Goal: Communication & Community: Answer question/provide support

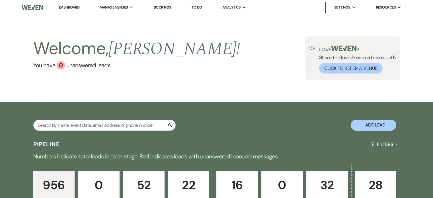
click at [323, 197] on p "Booked" at bounding box center [327, 200] width 34 height 6
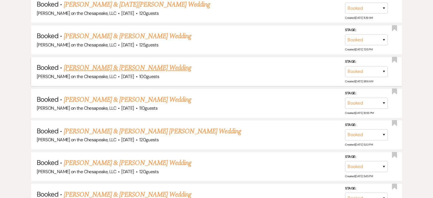
scroll to position [284, 0]
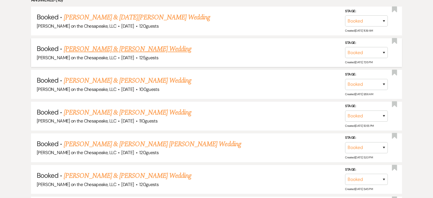
click at [139, 47] on link "[PERSON_NAME] & [PERSON_NAME] Wedding" at bounding box center [127, 49] width 127 height 10
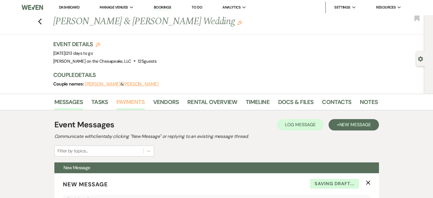
click at [136, 103] on link "Payments" at bounding box center [130, 103] width 28 height 13
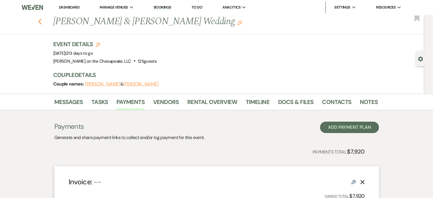
click at [41, 21] on use "button" at bounding box center [40, 21] width 4 height 6
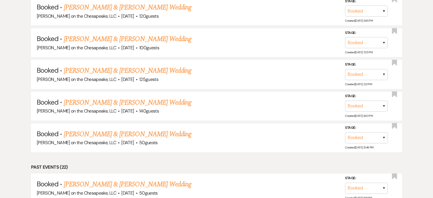
scroll to position [455, 0]
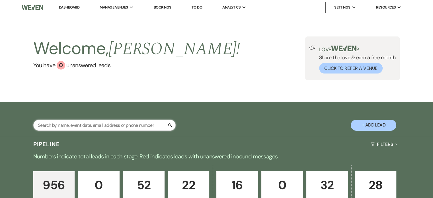
click at [40, 125] on input "text" at bounding box center [104, 124] width 142 height 11
type input "joe"
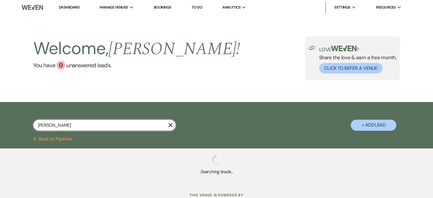
select select "2"
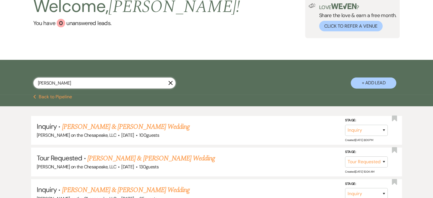
scroll to position [28, 0]
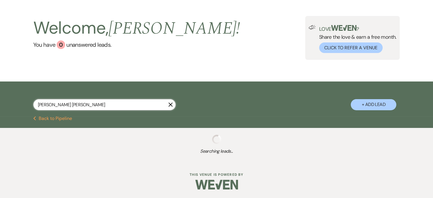
scroll to position [20, 0]
type input "joe glor"
select select "2"
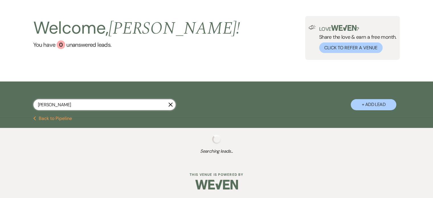
select select "5"
select select "2"
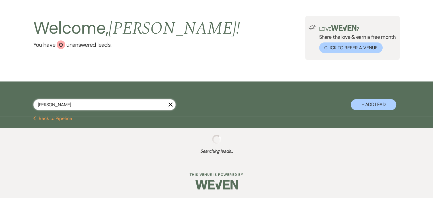
select select "8"
select select "6"
select select "8"
select select "10"
select select "2"
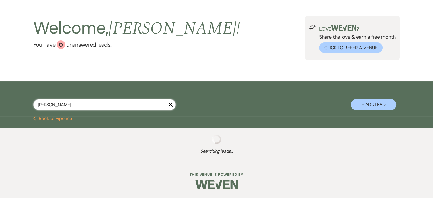
select select "2"
select select "4"
select select "8"
select select "5"
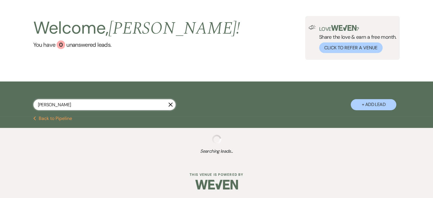
select select "8"
select select "3"
select select "2"
select select "4"
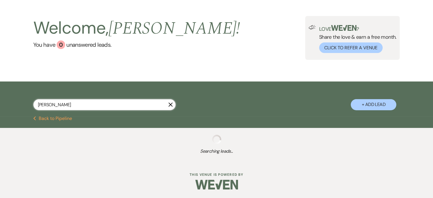
select select "5"
select select "4"
select select "8"
select select "6"
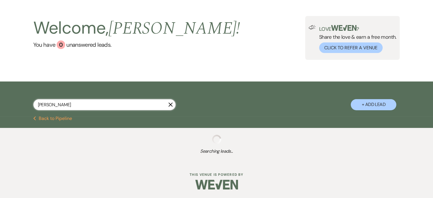
select select "5"
select select "8"
select select "4"
select select "5"
select select "8"
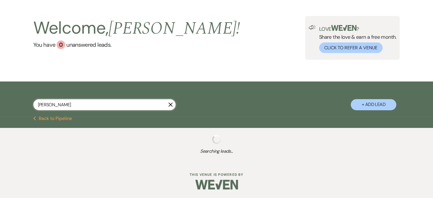
select select "1"
select select "8"
select select "1"
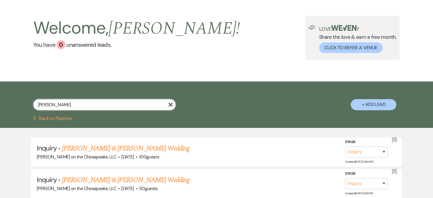
scroll to position [28, 0]
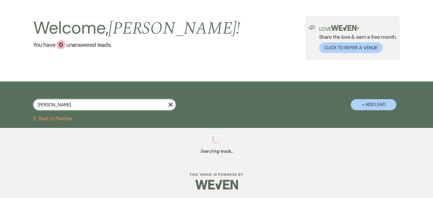
select select "2"
type input "joe glorios"
select select "2"
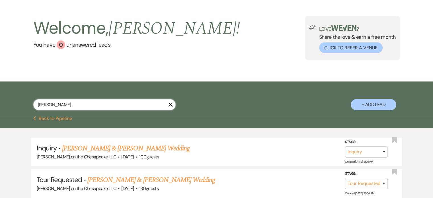
select select "2"
type input "joe glorioso"
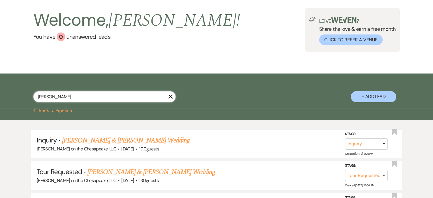
select select "2"
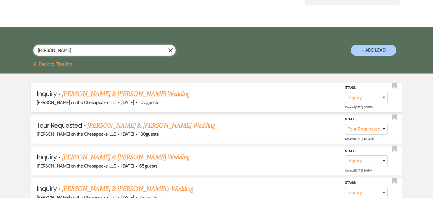
scroll to position [57, 0]
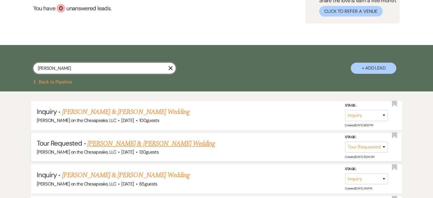
type input "joe glorioso"
click at [158, 143] on link "DEMETRIA & THOMAS's Wedding" at bounding box center [150, 143] width 127 height 10
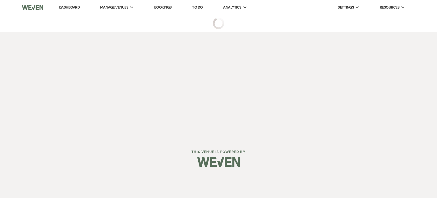
select select "2"
select select "5"
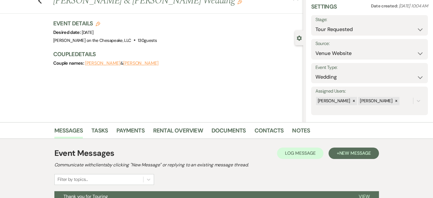
scroll to position [20, 0]
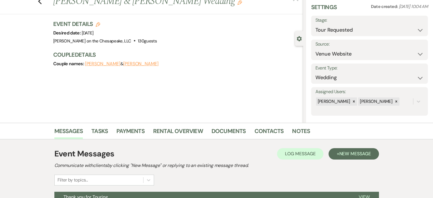
click at [130, 65] on button "THOMAS" at bounding box center [140, 63] width 35 height 5
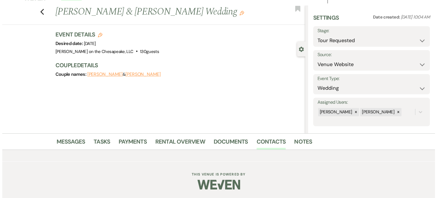
scroll to position [9, 0]
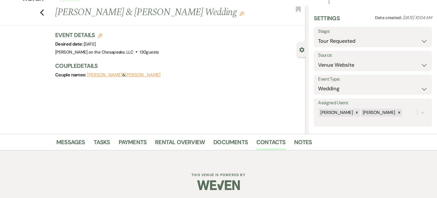
select select "1"
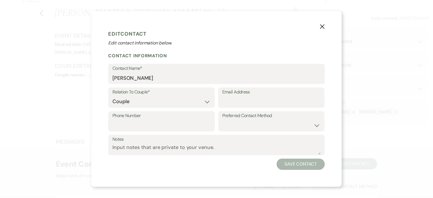
scroll to position [20, 0]
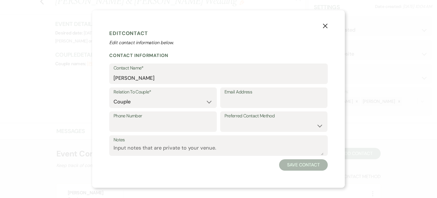
click at [216, 27] on div "X Edit Contact Edit contact information below. Contact Information Contact Name…" at bounding box center [218, 98] width 253 height 177
click at [325, 25] on use "button" at bounding box center [325, 26] width 5 height 5
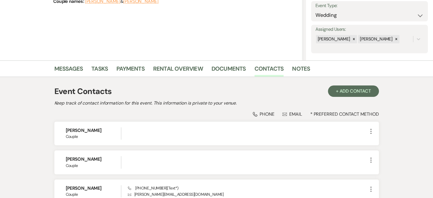
scroll to position [0, 0]
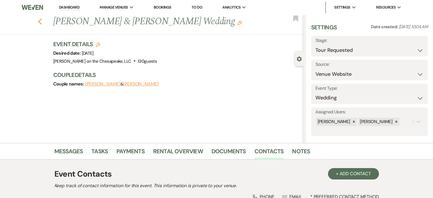
click at [42, 21] on icon "Previous" at bounding box center [40, 21] width 4 height 7
select select "2"
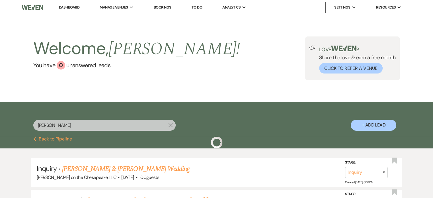
scroll to position [57, 0]
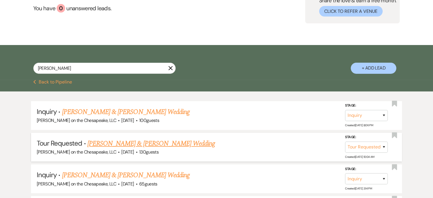
click at [157, 144] on link "DEMETRIA & THOMAS's Wedding" at bounding box center [150, 143] width 127 height 10
select select "2"
select select "5"
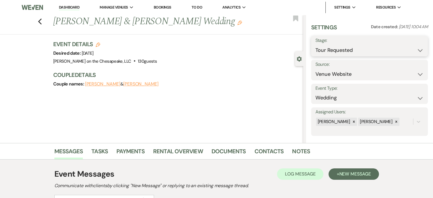
click at [416, 51] on select "Inquiry Follow Up Tour Requested Tour Confirmed Toured Proposal Sent Booked Lost" at bounding box center [369, 50] width 108 height 11
select select "6"
click at [315, 45] on select "Inquiry Follow Up Tour Requested Tour Confirmed Toured Proposal Sent Booked Lost" at bounding box center [369, 50] width 108 height 11
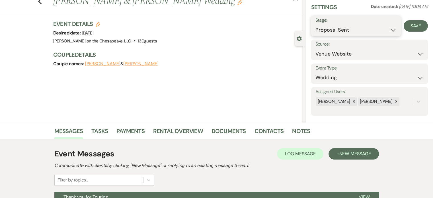
scroll to position [85, 0]
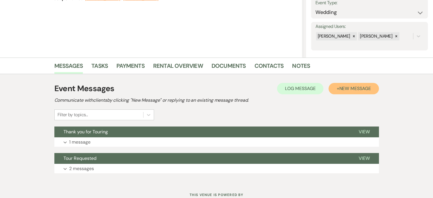
click at [349, 90] on span "New Message" at bounding box center [355, 88] width 32 height 6
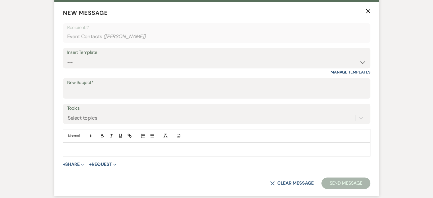
scroll to position [228, 0]
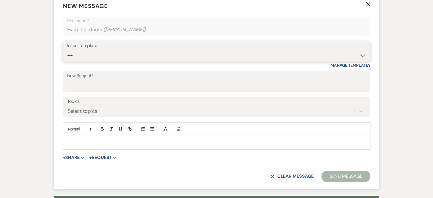
click at [363, 56] on select "-- Weven Planning Portal Introduction (Booked Events) Tour Request Response Fol…" at bounding box center [216, 55] width 299 height 11
select select "978"
click at [67, 50] on select "-- Weven Planning Portal Introduction (Booked Events) Tour Request Response Fol…" at bounding box center [216, 55] width 299 height 11
type input "Booking your event!"
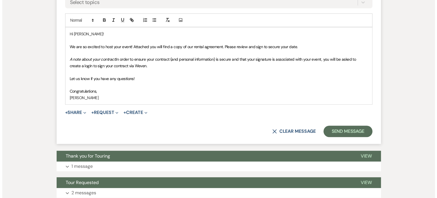
scroll to position [341, 0]
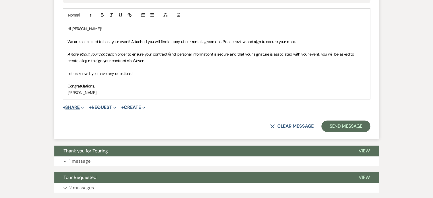
click at [83, 106] on icon "Expand" at bounding box center [82, 107] width 3 height 3
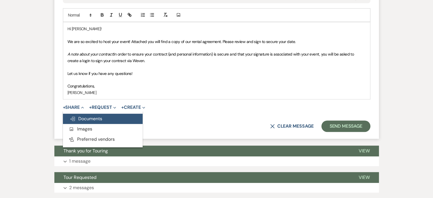
click at [88, 117] on span "Doc Upload Documents" at bounding box center [86, 118] width 32 height 6
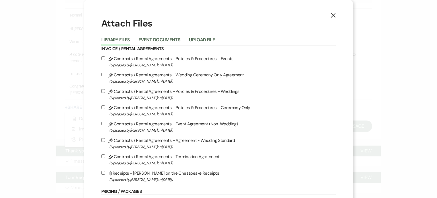
click at [105, 91] on input "Pencil Contracts / Rental Agreements - Policies & Procedures - Weddings (Upload…" at bounding box center [103, 91] width 4 height 4
checkbox input "true"
click at [105, 140] on input "Pencil Contracts / Rental Agreements - Agreement - Wedding Standard (Uploaded b…" at bounding box center [103, 140] width 4 height 4
checkbox input "true"
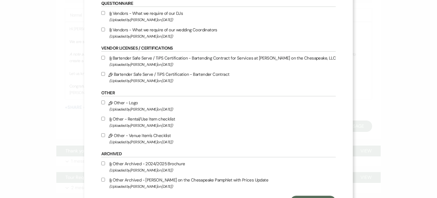
scroll to position [243, 0]
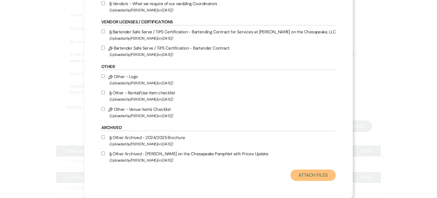
click at [294, 176] on button "Attach Files" at bounding box center [312, 174] width 45 height 11
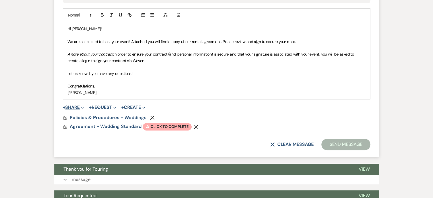
click at [84, 107] on icon "Expand" at bounding box center [82, 107] width 3 height 3
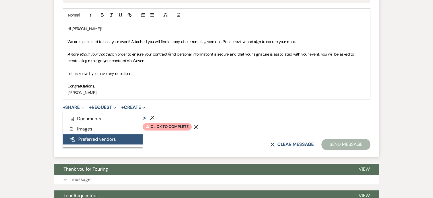
click at [88, 137] on button "Pref Vendors Preferred vendors" at bounding box center [103, 139] width 80 height 10
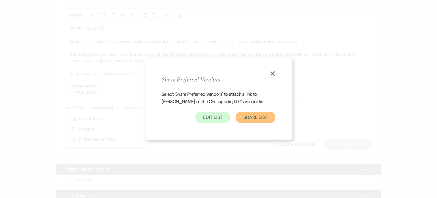
click at [252, 118] on button "Share List" at bounding box center [255, 116] width 40 height 11
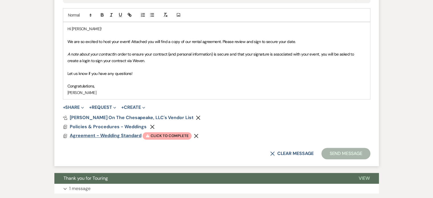
click at [122, 134] on span "Agreement - Wedding Standard" at bounding box center [106, 135] width 72 height 6
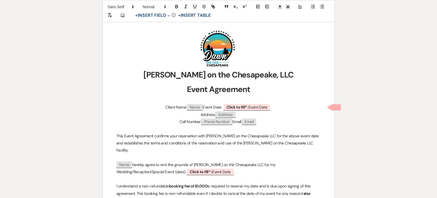
scroll to position [85, 0]
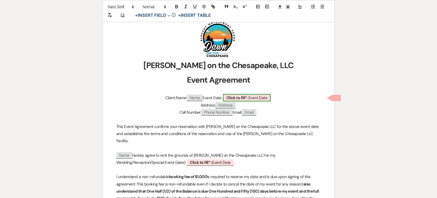
click at [239, 96] on b "Click to fill* :" at bounding box center [237, 97] width 22 height 5
select select "owner"
select select "custom_placeholder"
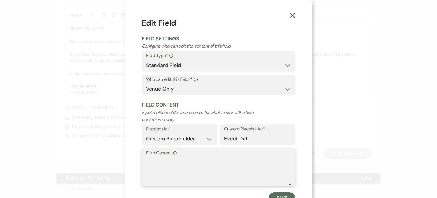
click at [147, 166] on textarea "Field Content Info" at bounding box center [218, 171] width 145 height 28
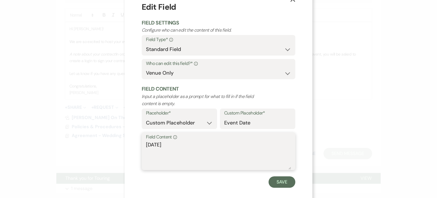
scroll to position [23, 0]
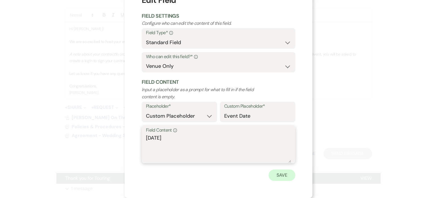
type textarea "[DATE]"
click at [286, 174] on button "Save" at bounding box center [281, 174] width 27 height 11
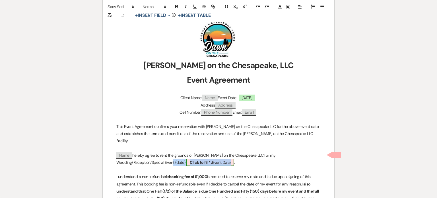
click at [186, 158] on span "Click to fill* : Event Date" at bounding box center [209, 161] width 47 height 7
select select "owner"
select select "custom_placeholder"
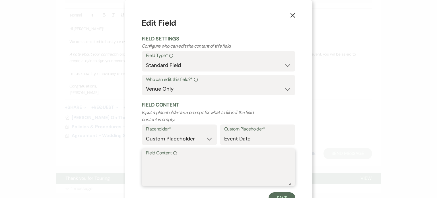
click at [150, 164] on textarea "Field Content Info" at bounding box center [218, 171] width 145 height 28
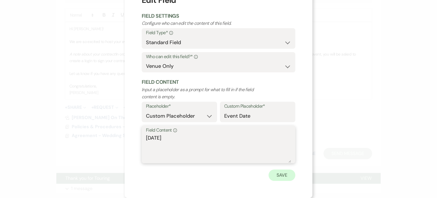
type textarea "[DATE]"
click at [286, 175] on button "Save" at bounding box center [281, 174] width 27 height 11
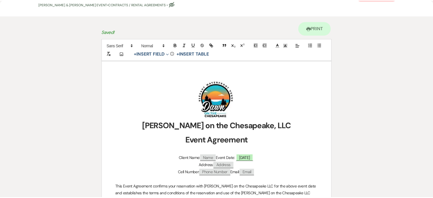
scroll to position [0, 0]
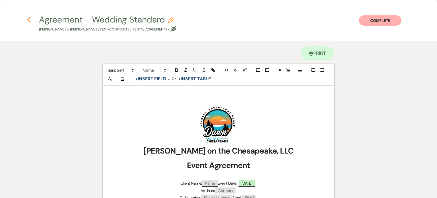
click at [28, 20] on use "button" at bounding box center [29, 19] width 4 height 6
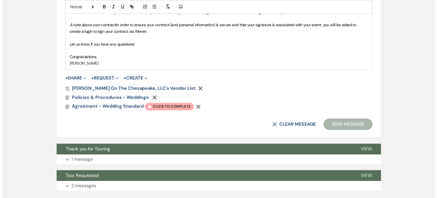
scroll to position [407, 0]
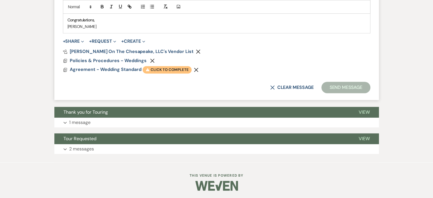
click at [173, 69] on span "Warning Click to complete" at bounding box center [166, 69] width 49 height 7
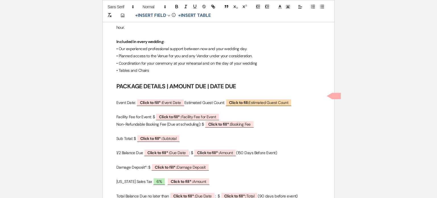
scroll to position [626, 0]
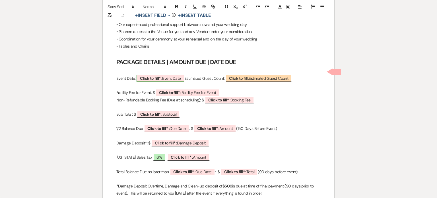
click at [154, 76] on b "Click to fill* :" at bounding box center [151, 78] width 22 height 5
select select "owner"
select select "custom_placeholder"
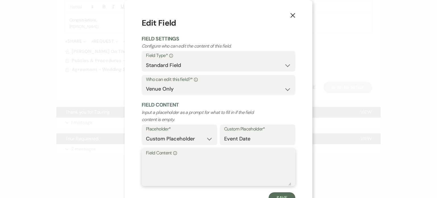
click at [154, 167] on textarea "Field Content Info" at bounding box center [218, 171] width 145 height 28
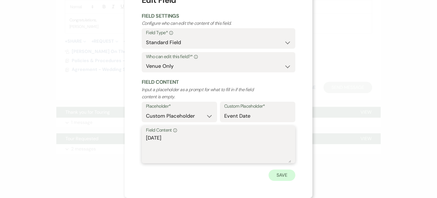
type textarea "[DATE]"
click at [283, 177] on button "Save" at bounding box center [281, 174] width 27 height 11
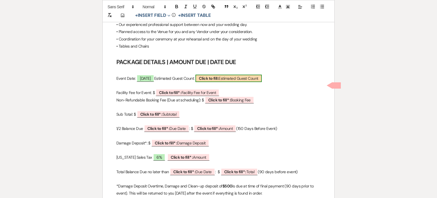
click at [235, 75] on span "Click to fill: Estimated Guest Count" at bounding box center [228, 78] width 66 height 7
select select "custom_placeholder"
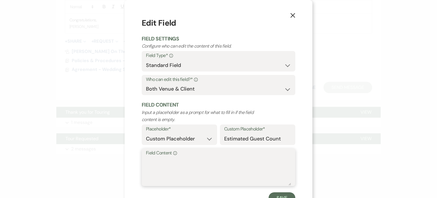
click at [149, 166] on textarea "Field Content Info" at bounding box center [218, 171] width 145 height 28
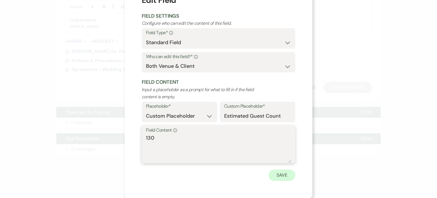
type textarea "130"
click at [282, 173] on button "Save" at bounding box center [281, 174] width 27 height 11
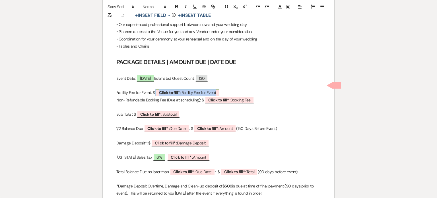
click at [167, 90] on b "Click to fill* :" at bounding box center [170, 92] width 22 height 5
select select "owner"
select select "custom_placeholder"
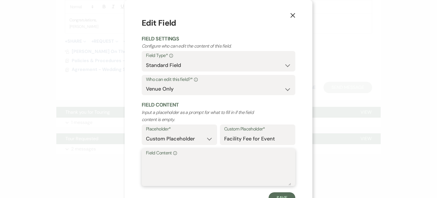
click at [151, 162] on textarea "Field Content Info" at bounding box center [218, 171] width 145 height 28
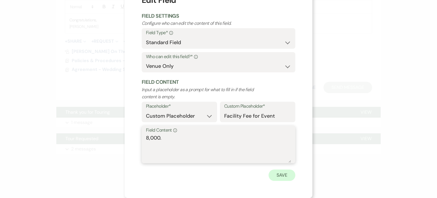
type textarea "8,000."
click at [286, 174] on button "Save" at bounding box center [281, 174] width 27 height 11
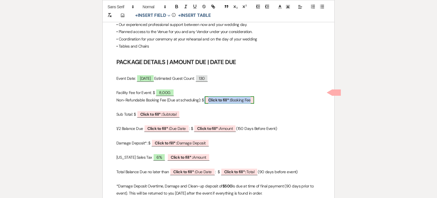
click at [232, 96] on span "Click to fill* : Booking Fee" at bounding box center [229, 99] width 49 height 7
select select "owner"
select select "custom_placeholder"
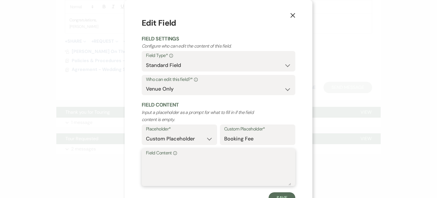
click at [153, 164] on textarea "Field Content Info" at bounding box center [218, 171] width 145 height 28
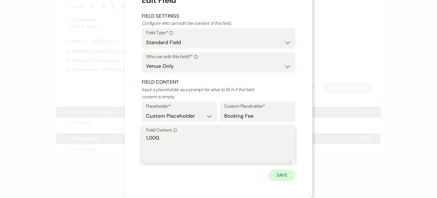
type textarea "1,000."
click at [284, 173] on button "Save" at bounding box center [281, 174] width 27 height 11
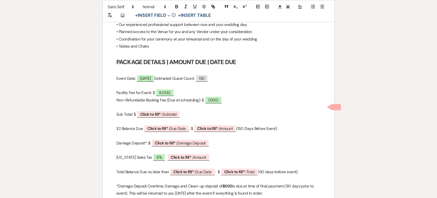
click at [148, 111] on p "Sub Total: $ ﻿ Click to fill* : Subtotal ﻿" at bounding box center [218, 114] width 204 height 7
click at [148, 110] on span "Click to fill* : Subtotal" at bounding box center [158, 113] width 43 height 7
select select "owner"
select select "custom_placeholder"
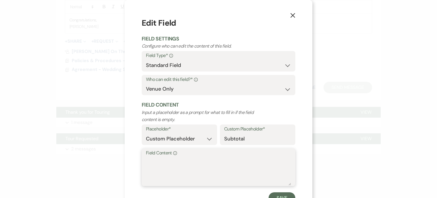
click at [149, 169] on textarea "Field Content Info" at bounding box center [218, 171] width 145 height 28
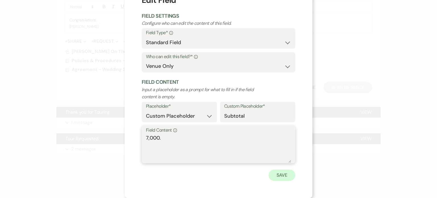
type textarea "7,000."
click at [283, 173] on button "Save" at bounding box center [281, 174] width 27 height 11
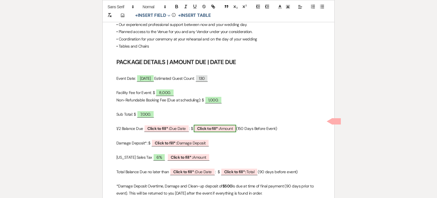
click at [204, 126] on b "Click to fill* :" at bounding box center [208, 128] width 22 height 5
select select "owner"
select select "Amount"
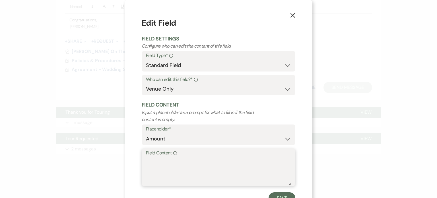
click at [154, 168] on textarea "Field Content Info" at bounding box center [218, 171] width 145 height 28
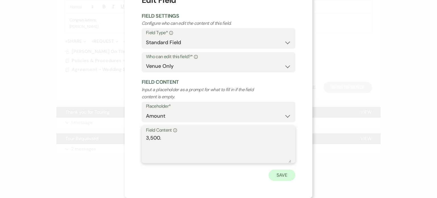
type textarea "3,500."
click at [283, 176] on button "Save" at bounding box center [281, 174] width 27 height 11
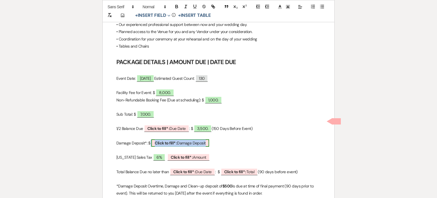
click at [179, 139] on span "Click to fill* : Damage Deposit" at bounding box center [179, 142] width 57 height 7
select select "owner"
select select "custom_placeholder"
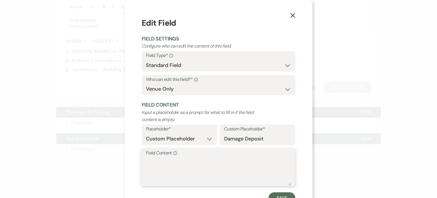
click at [158, 168] on textarea "Field Content Info" at bounding box center [218, 171] width 145 height 28
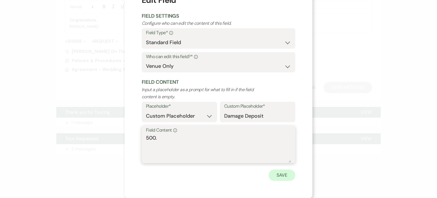
type textarea "500."
click at [279, 176] on button "Save" at bounding box center [281, 174] width 27 height 11
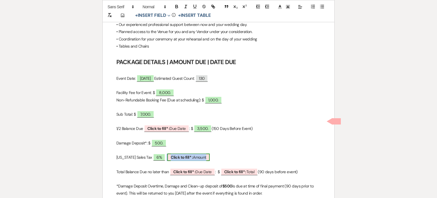
click at [179, 154] on b "Click to fill* :" at bounding box center [182, 156] width 22 height 5
select select "owner"
select select "Amount"
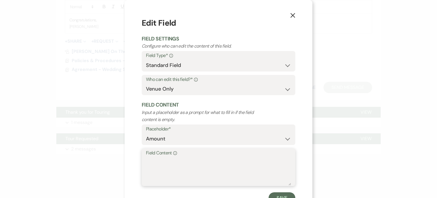
click at [148, 170] on textarea "Field Content Info" at bounding box center [218, 171] width 145 height 28
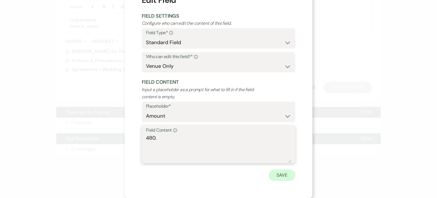
type textarea "480."
click at [277, 175] on button "Save" at bounding box center [281, 174] width 27 height 11
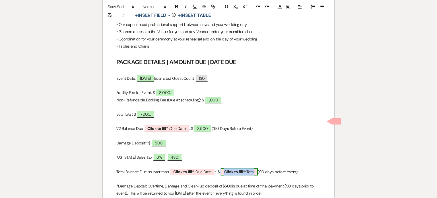
click at [236, 169] on b "Click to fill* :" at bounding box center [235, 171] width 22 height 5
select select "owner"
select select "Total"
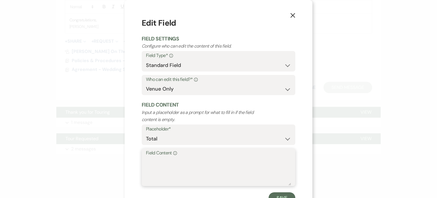
click at [154, 167] on textarea "Field Content Info" at bounding box center [218, 171] width 145 height 28
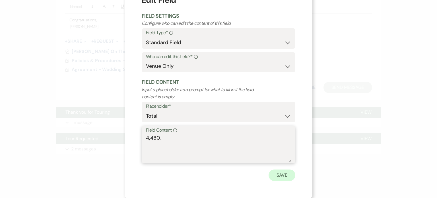
type textarea "4,480."
click at [281, 176] on button "Save" at bounding box center [281, 174] width 27 height 11
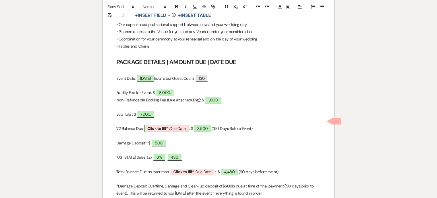
click at [168, 126] on b "Click to fill* :" at bounding box center [158, 128] width 22 height 5
select select "owner"
select select "custom_placeholder"
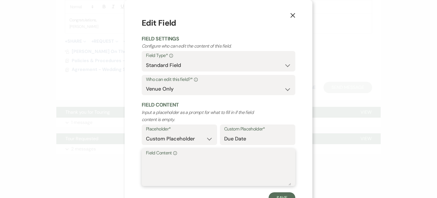
click at [153, 167] on textarea "Field Content Info" at bounding box center [218, 171] width 145 height 28
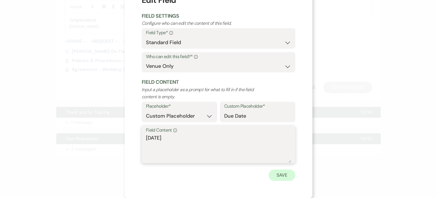
type textarea "12/5/2025"
click at [274, 174] on button "Save" at bounding box center [281, 174] width 27 height 11
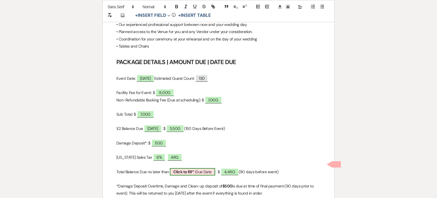
click at [198, 168] on span "Click to fill* : Due Date" at bounding box center [192, 171] width 45 height 7
select select "owner"
select select "custom_placeholder"
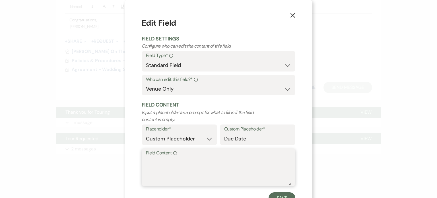
click at [155, 166] on textarea "Field Content Info" at bounding box center [218, 171] width 145 height 28
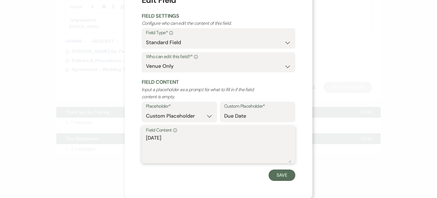
drag, startPoint x: 174, startPoint y: 139, endPoint x: 140, endPoint y: 138, distance: 34.1
click at [142, 138] on div "Field Content Info 02/01/2026" at bounding box center [219, 144] width 154 height 38
type textarea "Feb 1, 2026"
click at [280, 175] on button "Save" at bounding box center [281, 174] width 27 height 11
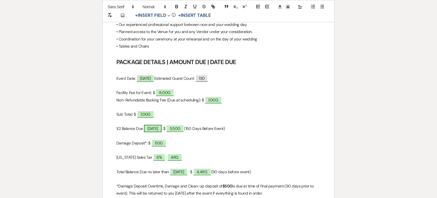
click at [159, 125] on span "12/5/2025" at bounding box center [153, 128] width 18 height 7
select select "owner"
select select "custom_placeholder"
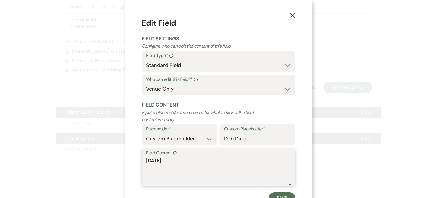
drag, startPoint x: 155, startPoint y: 160, endPoint x: 143, endPoint y: 162, distance: 12.4
click at [143, 162] on div "Field Content Info 12/5/2025" at bounding box center [219, 167] width 154 height 38
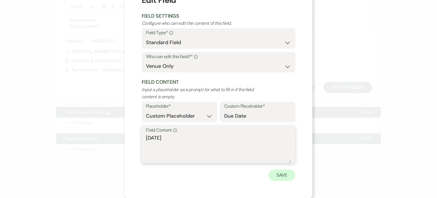
type textarea "Dec. 5, 2025"
click at [275, 176] on button "Save" at bounding box center [281, 174] width 27 height 11
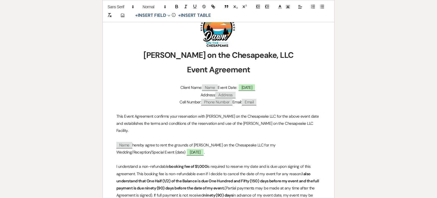
scroll to position [57, 0]
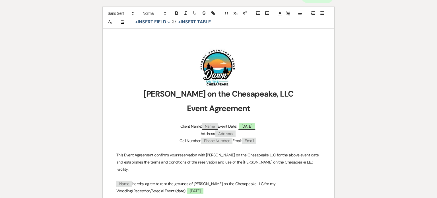
select select "2"
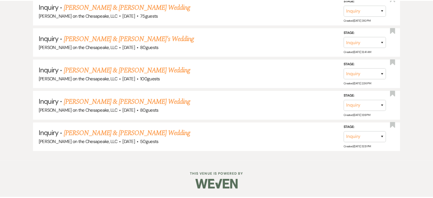
scroll to position [57, 0]
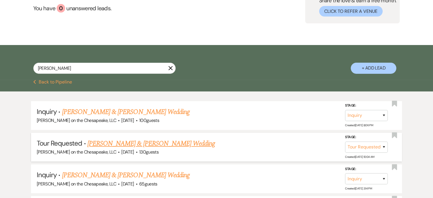
click at [160, 144] on link "DEMETRIA & THOMAS's Wedding" at bounding box center [150, 143] width 127 height 10
select select "2"
select select "5"
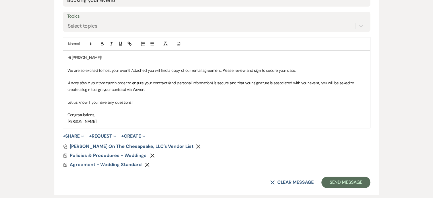
scroll to position [313, 0]
drag, startPoint x: 66, startPoint y: 83, endPoint x: 156, endPoint y: 87, distance: 90.2
click at [156, 87] on div "Hi JOSEPH! We are so excited to host your event! Attached you will find a copy …" at bounding box center [216, 89] width 307 height 77
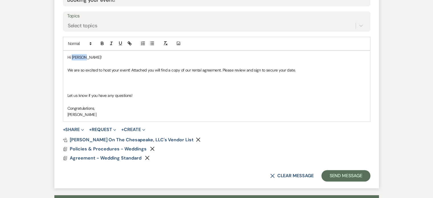
drag, startPoint x: 86, startPoint y: 56, endPoint x: 71, endPoint y: 59, distance: 15.4
click at [71, 59] on p "Hi JOSEPH!" at bounding box center [216, 57] width 298 height 6
drag, startPoint x: 131, startPoint y: 69, endPoint x: 120, endPoint y: 70, distance: 10.3
click at [120, 70] on p "We are so excited to host your event! Attached you will find a copy of our rent…" at bounding box center [216, 70] width 298 height 6
click at [249, 70] on p "We are so excited to host your Wedding , May 2, 2026. Attached you will find a …" at bounding box center [216, 70] width 298 height 6
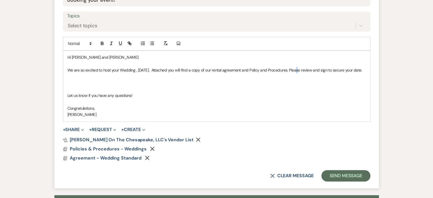
drag, startPoint x: 298, startPoint y: 69, endPoint x: 293, endPoint y: 70, distance: 4.4
click at [294, 70] on p "We are so excited to host your Wedding , May 2, 2026. Attached you will find a …" at bounding box center [216, 70] width 298 height 6
click at [311, 79] on p at bounding box center [216, 76] width 298 height 6
click at [297, 69] on p "We are so excited to host your Wedding , May 2, 2026. Attached you will find a …" at bounding box center [216, 70] width 298 height 6
click at [85, 73] on p "We are so excited to host your Wedding , May 2, 2026. Attached you will find a …" at bounding box center [216, 70] width 298 height 6
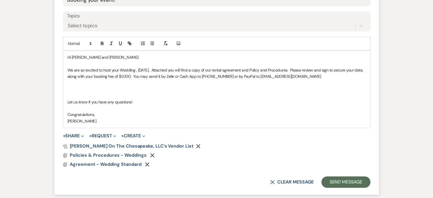
click at [255, 75] on p "We are so excited to host your Wedding , May 2, 2026. Attached you will find a …" at bounding box center [216, 73] width 298 height 13
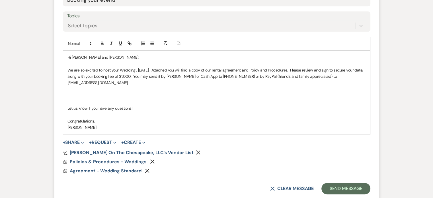
click at [67, 87] on div "Hi Joseph and Cheri: We are so excited to host your Wedding , May 2, 2026. Atta…" at bounding box center [216, 92] width 307 height 83
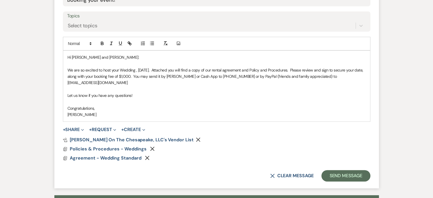
click at [68, 86] on p at bounding box center [216, 89] width 298 height 6
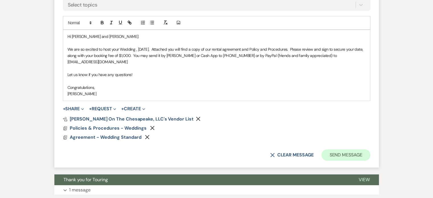
scroll to position [341, 0]
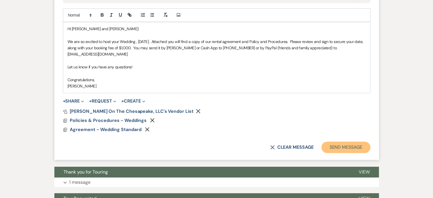
click at [343, 141] on button "Send Message" at bounding box center [345, 146] width 49 height 11
